Goal: Information Seeking & Learning: Learn about a topic

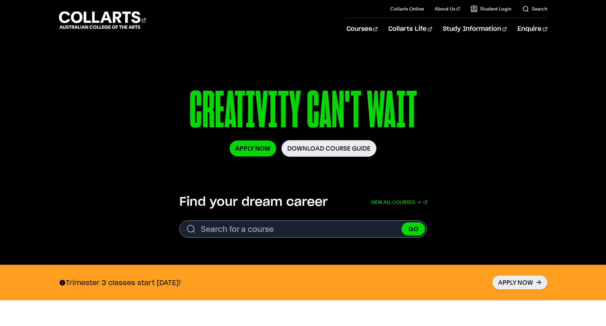
scroll to position [82, 0]
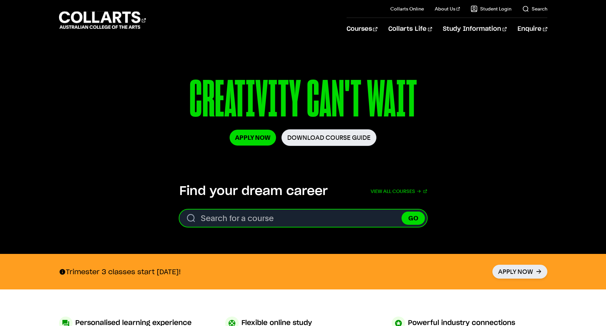
click at [259, 222] on input "Search for a course" at bounding box center [302, 218] width 247 height 17
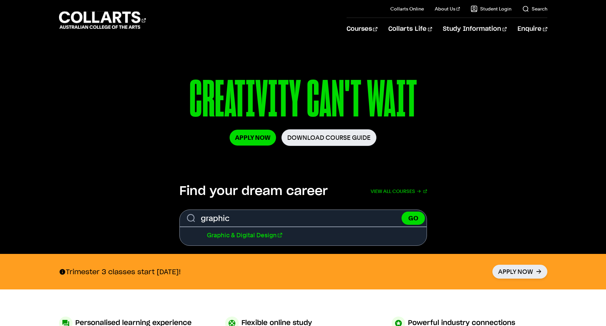
click at [260, 237] on link "Graphic & Digital Design" at bounding box center [244, 235] width 75 height 7
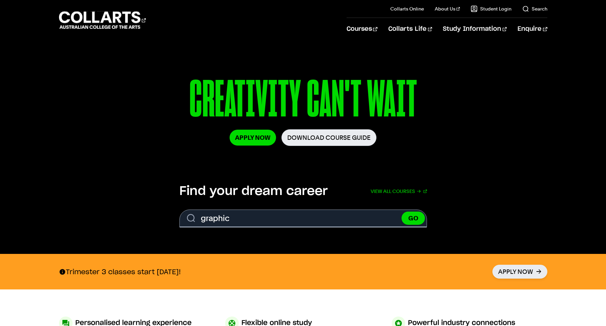
type input "Graphic & Digital Design"
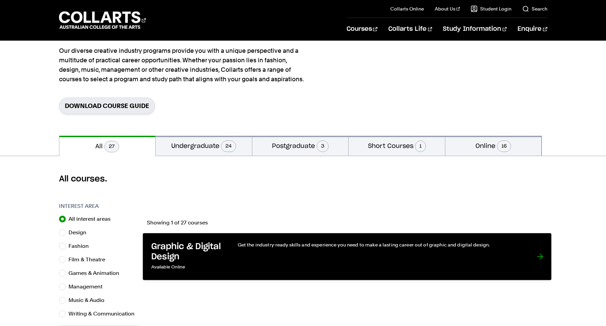
scroll to position [83, 0]
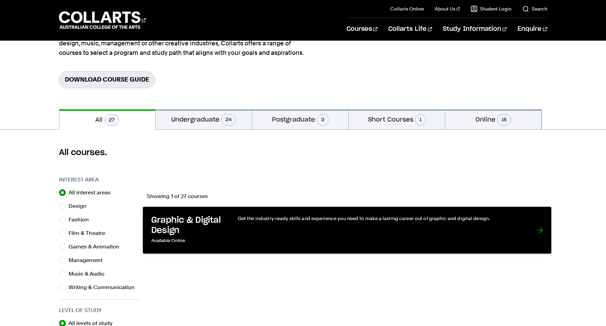
click at [340, 221] on p "Get the industry-ready skills and experience you need to make a lasting career …" at bounding box center [379, 218] width 285 height 7
